Goal: Task Accomplishment & Management: Use online tool/utility

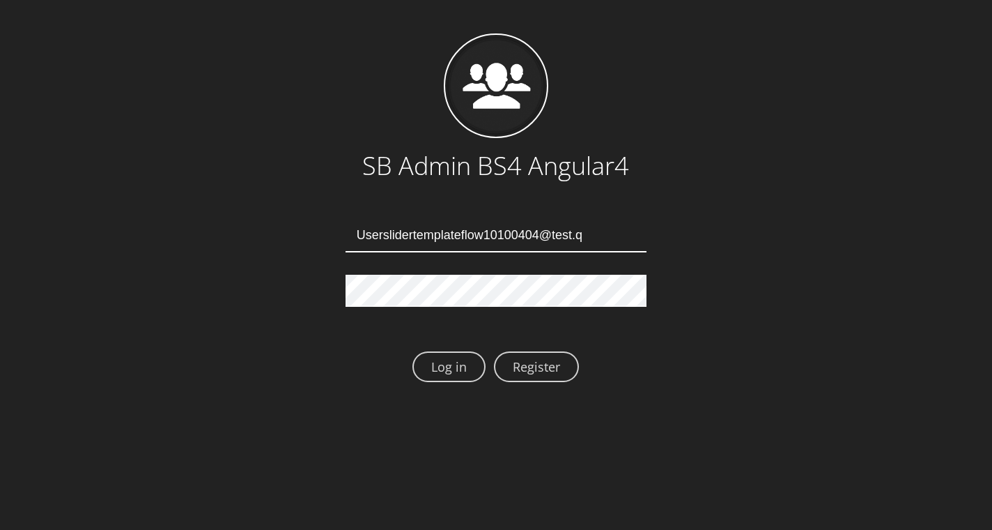
type input "Userslidertemplateflow10100404@test.qa"
type input "Userslidertemplateflow10100407@test.qa"
